Goal: Task Accomplishment & Management: Manage account settings

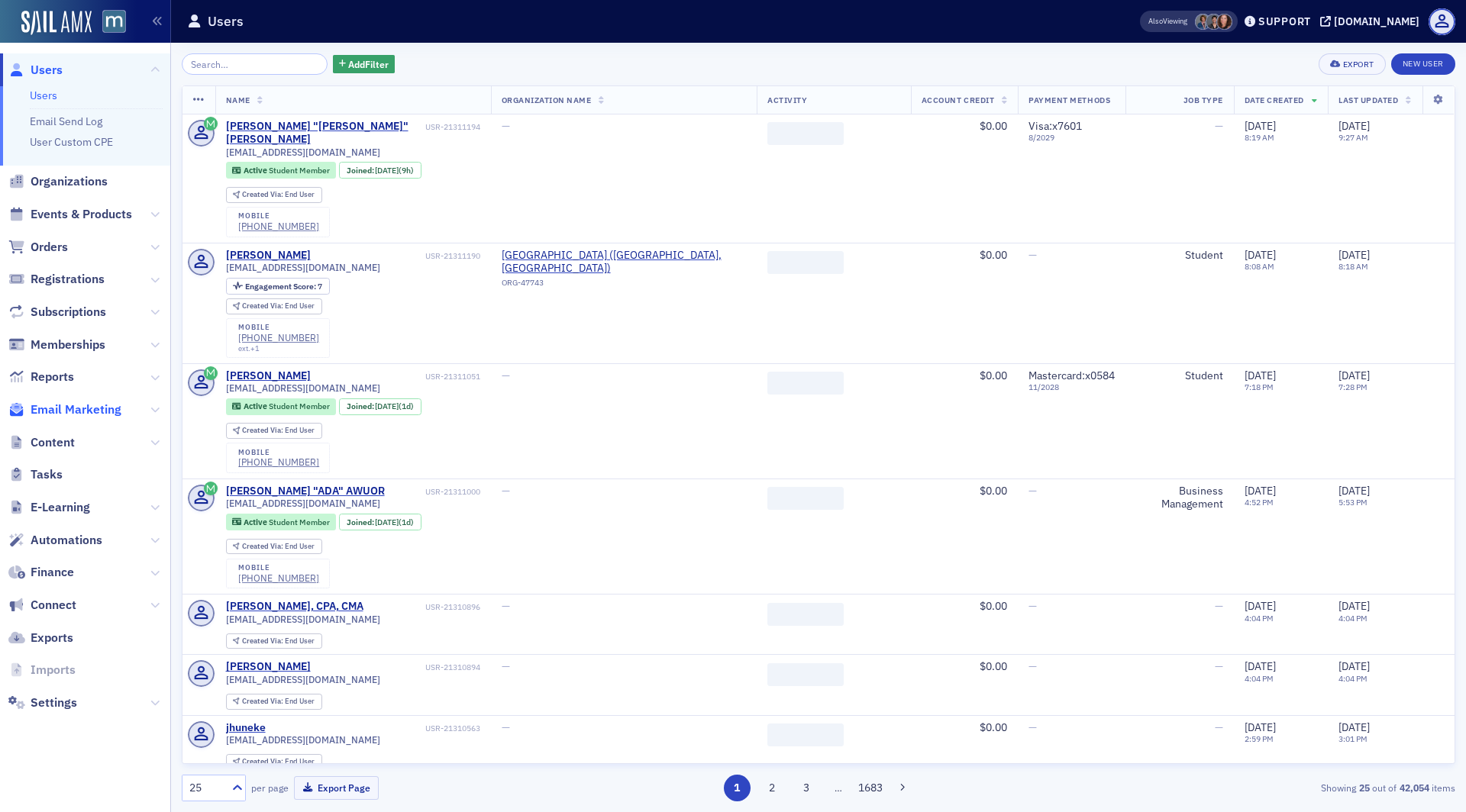
click at [80, 410] on span "Email Marketing" at bounding box center [76, 410] width 91 height 17
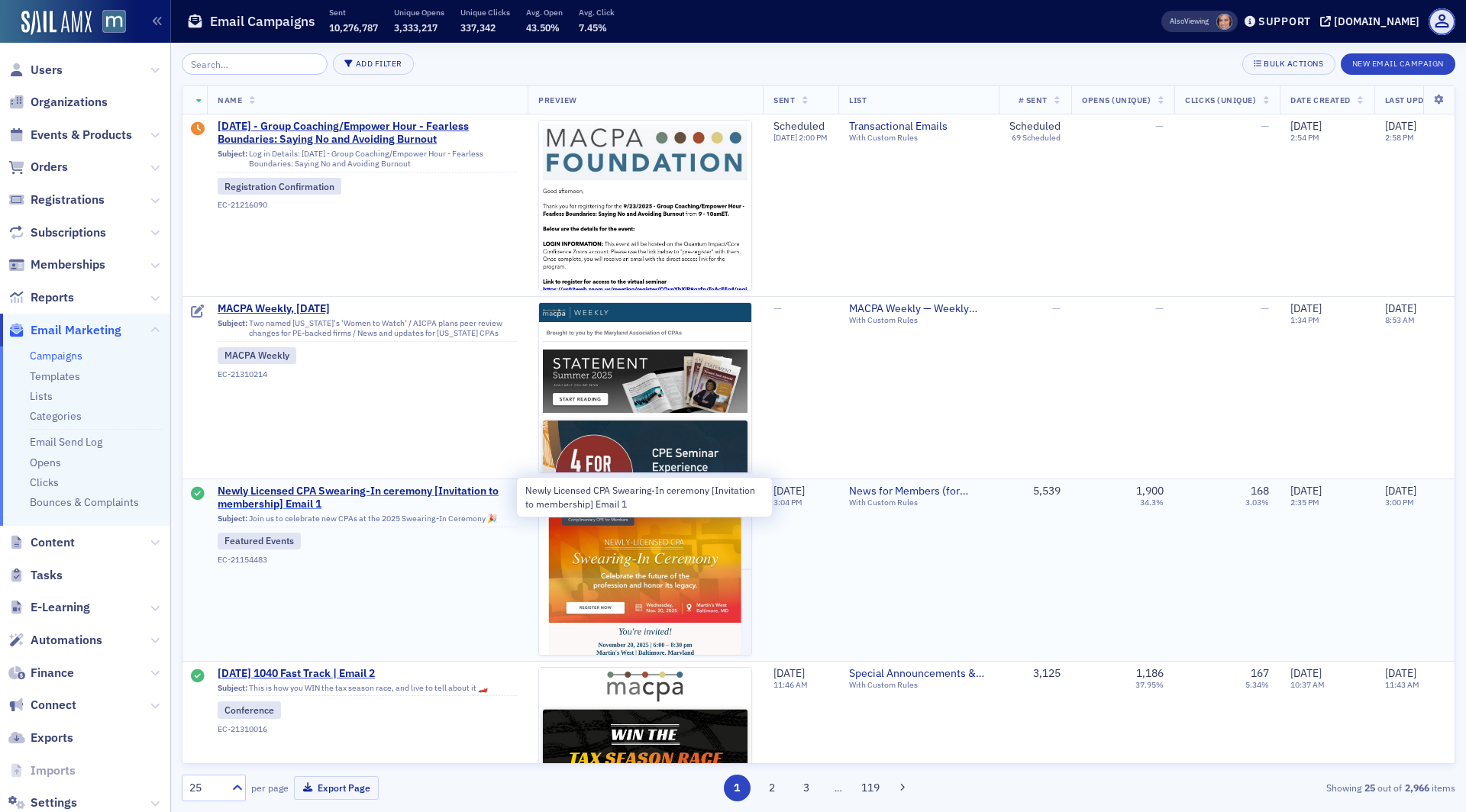
click at [331, 486] on span "Newly Licensed CPA Swearing-In ceremony [Invitation to membership] Email 1" at bounding box center [367, 499] width 299 height 27
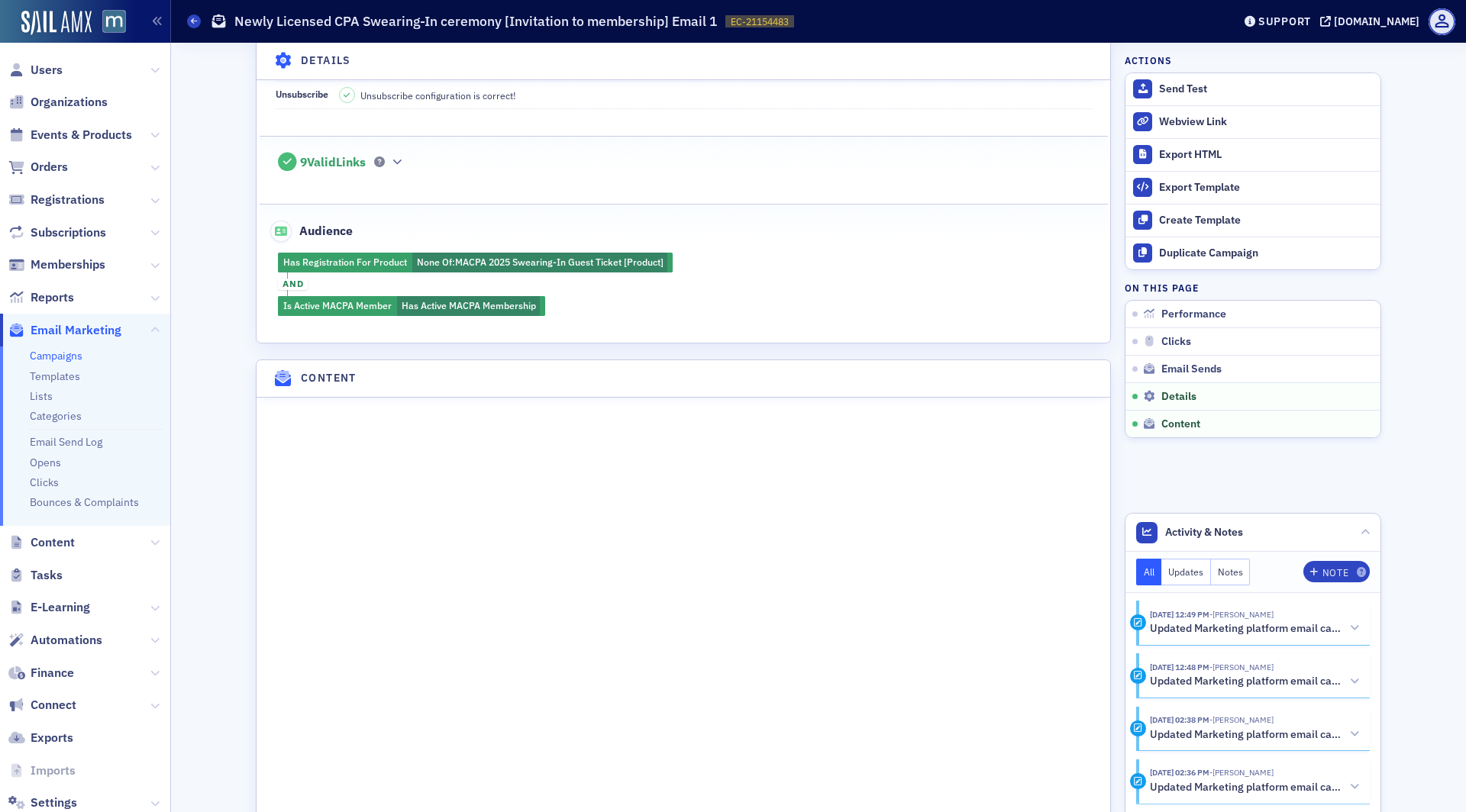
scroll to position [1490, 0]
